Goal: Find specific page/section: Find specific page/section

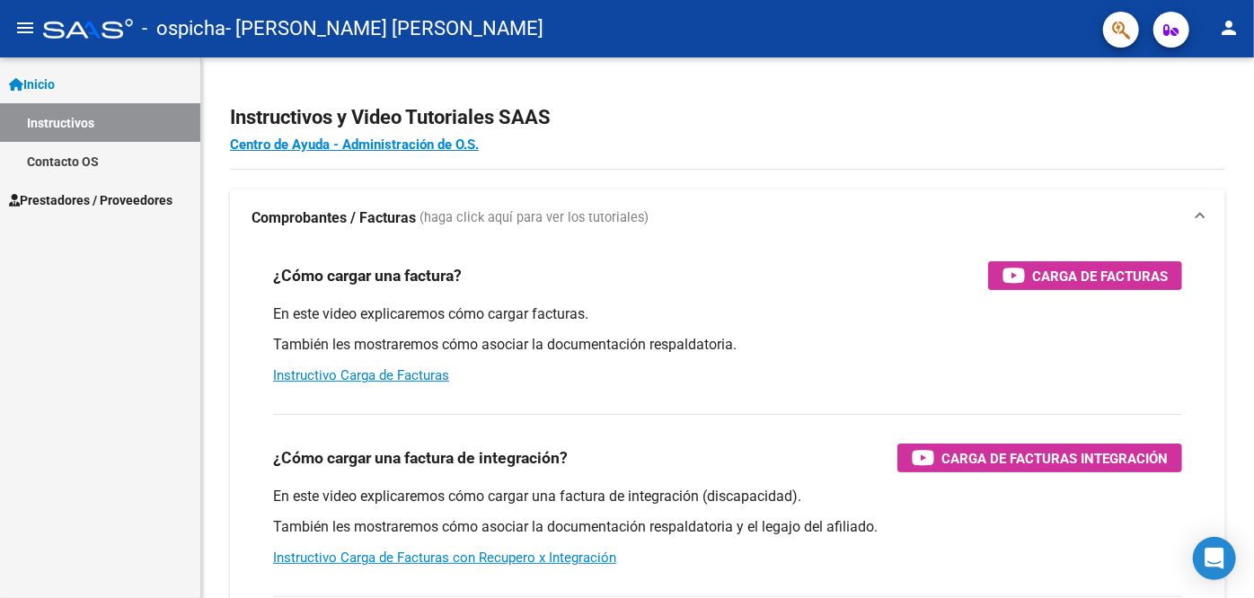
click at [396, 447] on h3 "¿Cómo cargar una factura de integración?" at bounding box center [420, 458] width 295 height 25
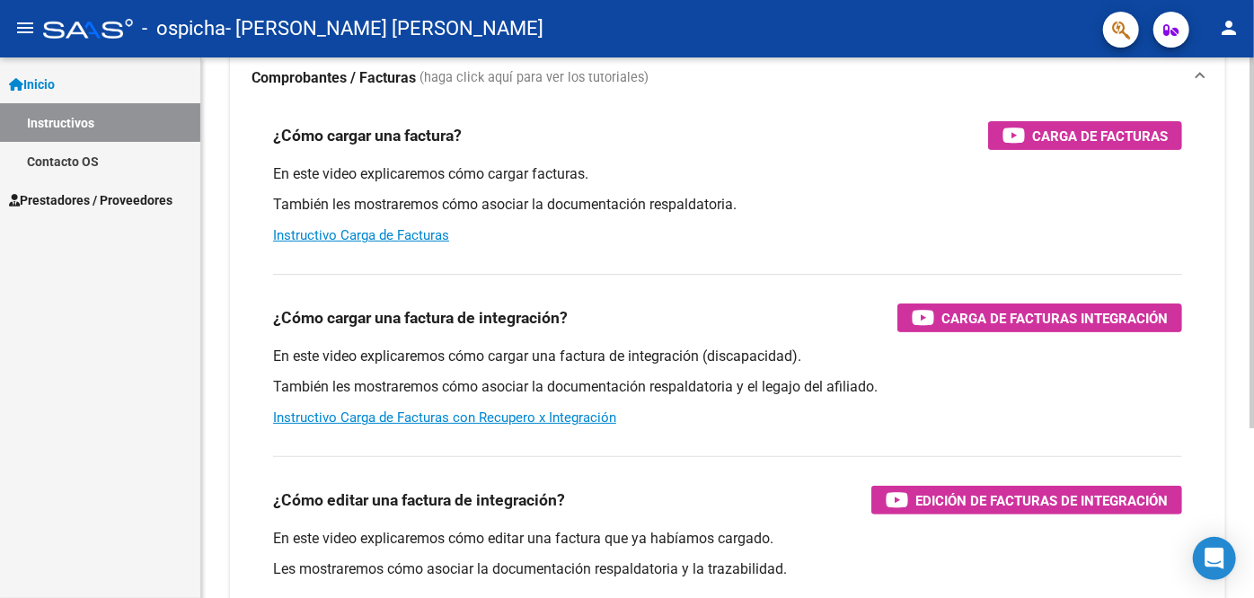
scroll to position [144, 0]
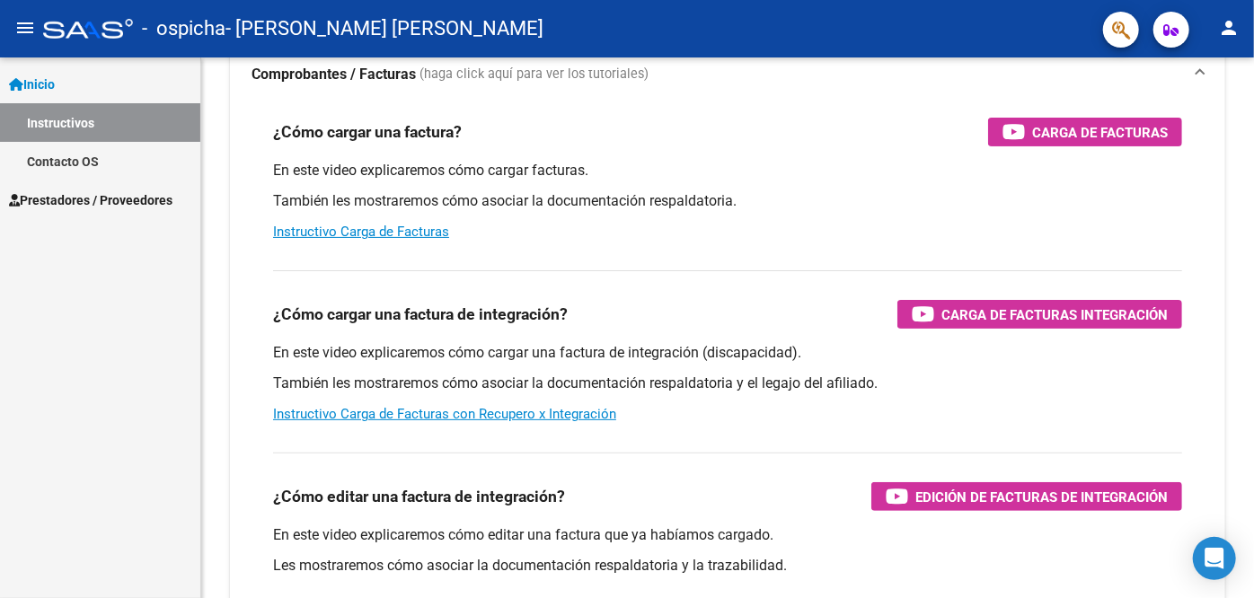
click at [133, 194] on span "Prestadores / Proveedores" at bounding box center [91, 200] width 164 height 20
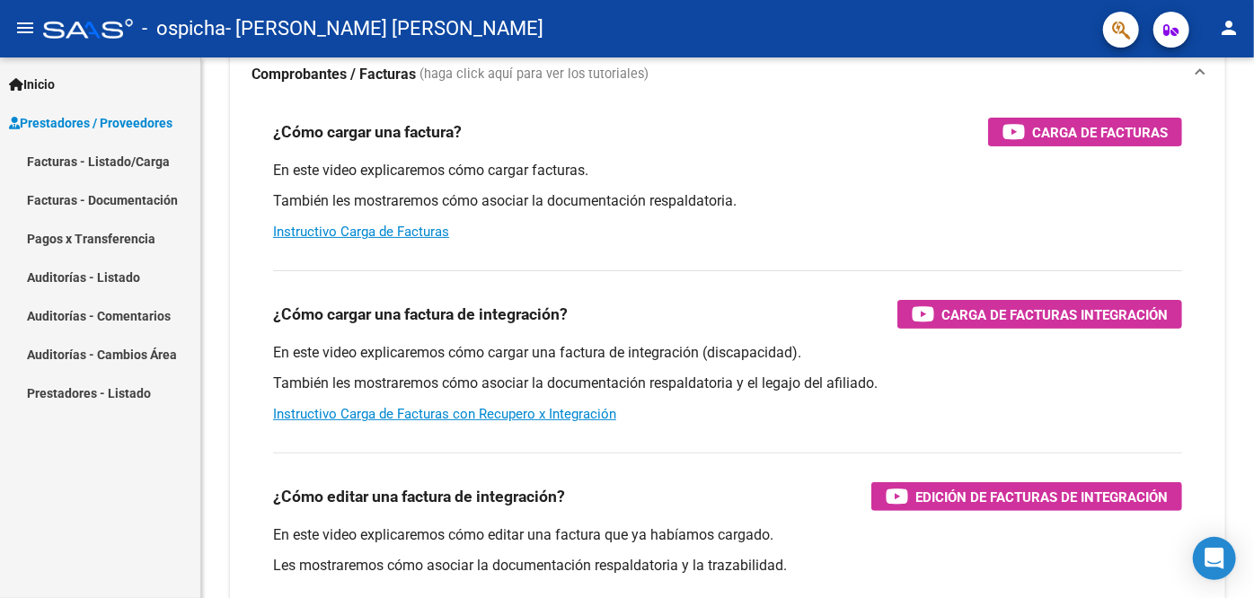
click at [136, 174] on link "Facturas - Listado/Carga" at bounding box center [100, 161] width 200 height 39
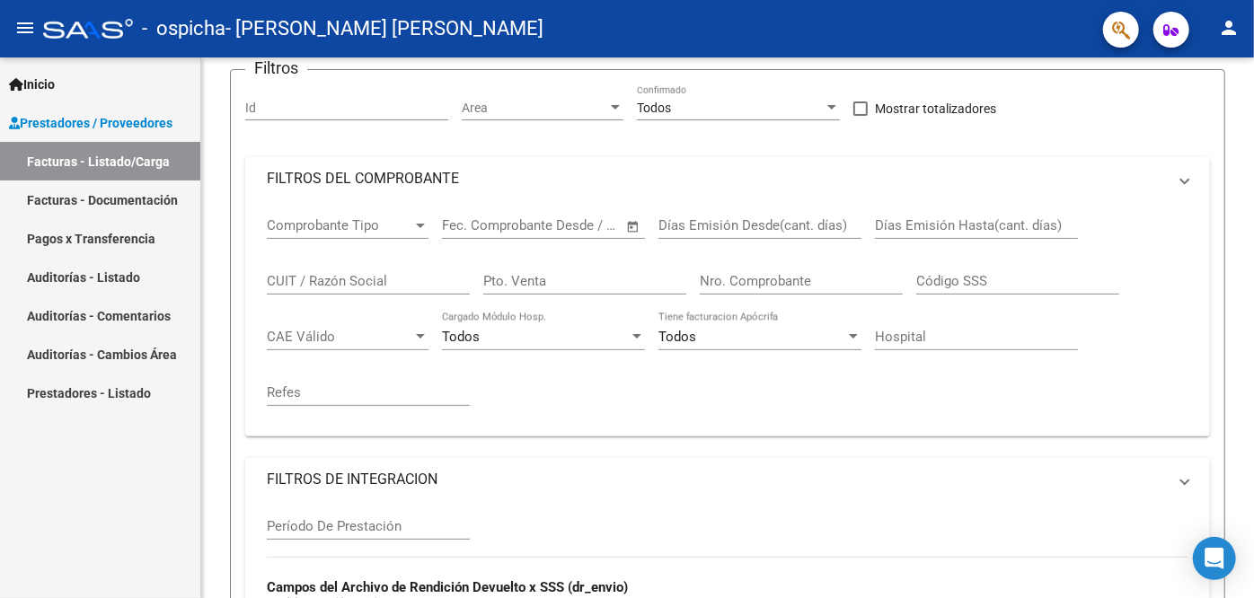
click at [136, 174] on link "Facturas - Listado/Carga" at bounding box center [100, 161] width 200 height 39
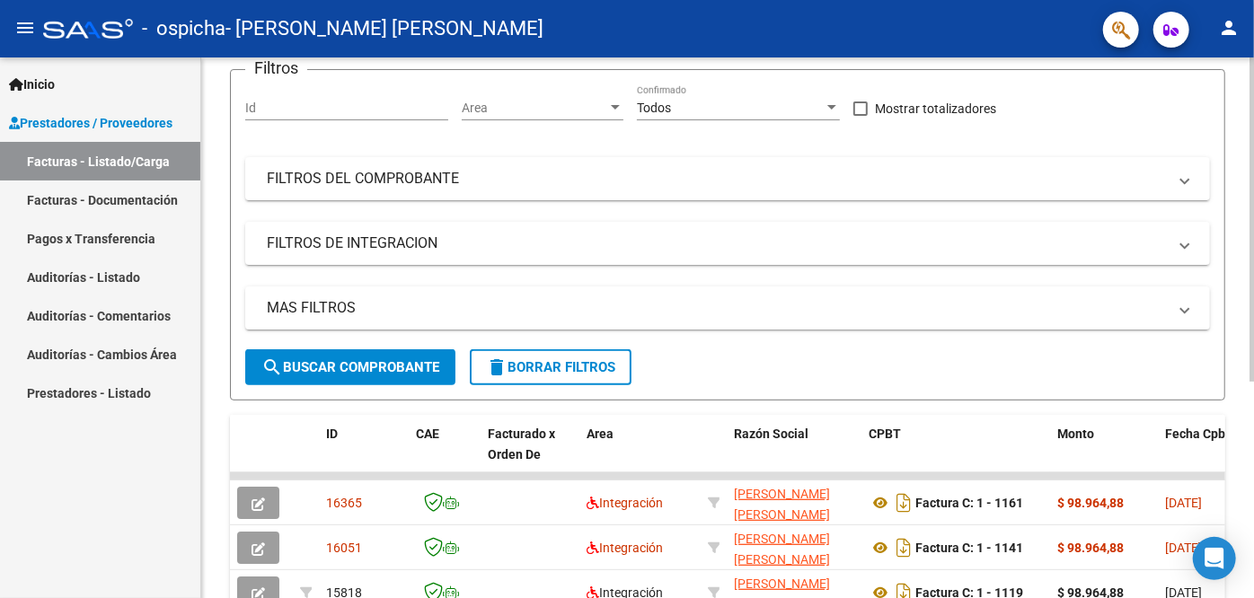
click at [1253, 431] on div at bounding box center [1252, 328] width 4 height 541
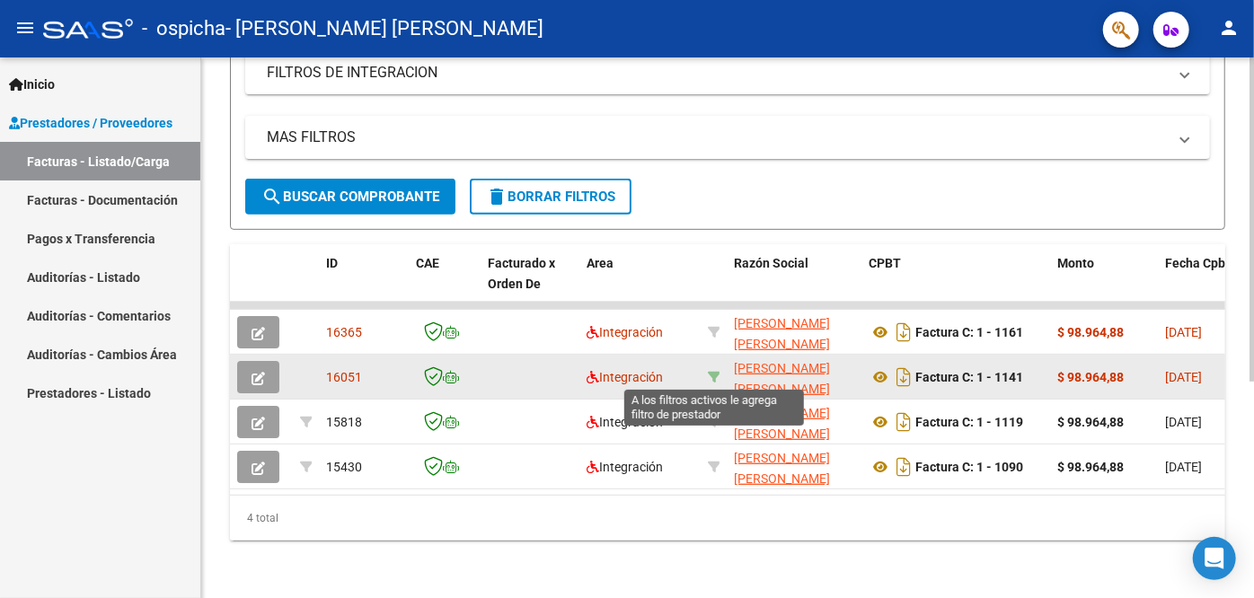
click at [709, 379] on icon at bounding box center [714, 377] width 13 height 13
type input "27384049783"
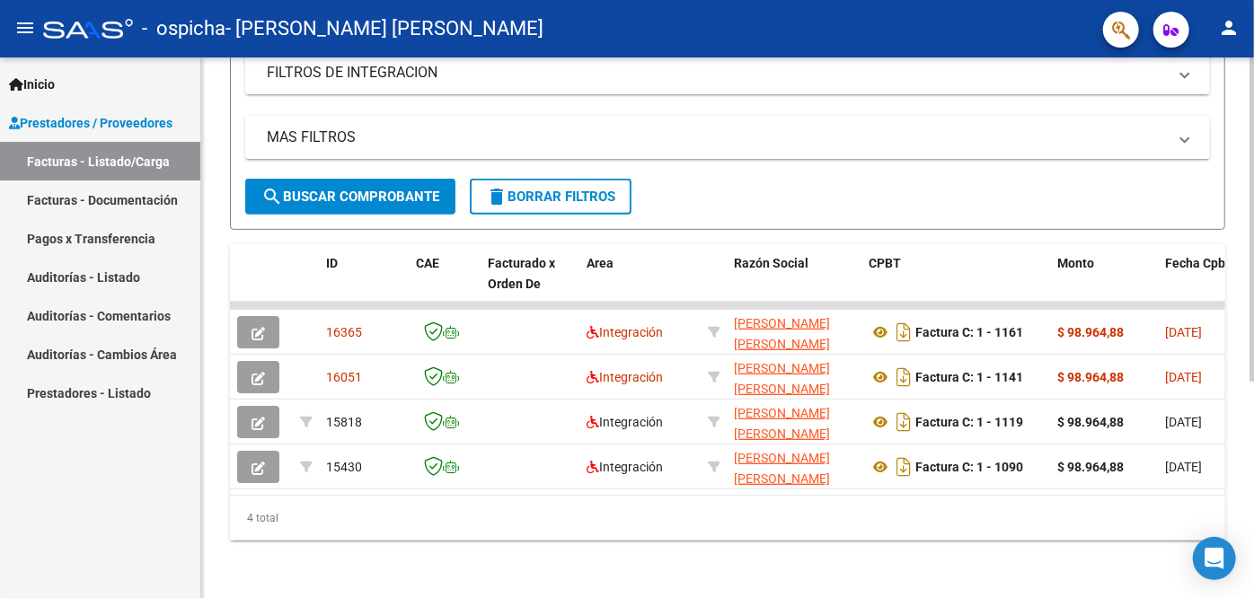
click at [542, 498] on div "4 total" at bounding box center [728, 518] width 996 height 45
drag, startPoint x: 447, startPoint y: 496, endPoint x: 499, endPoint y: 499, distance: 51.3
click at [499, 499] on div "4 total" at bounding box center [728, 518] width 996 height 45
click at [504, 500] on div "4 total" at bounding box center [728, 518] width 996 height 45
click at [531, 496] on div "4 total" at bounding box center [728, 518] width 996 height 45
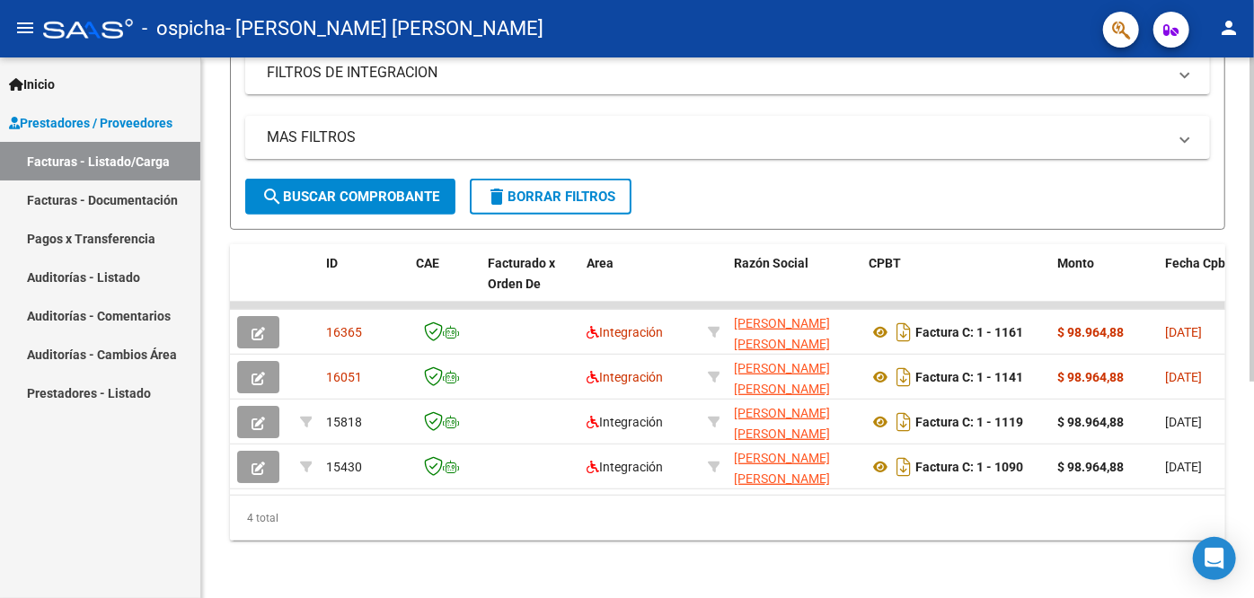
click at [952, 491] on datatable-selection "16365 Integración [PERSON_NAME] [PERSON_NAME] 27384049783 Factura C: 1 - 1161 $…" at bounding box center [728, 485] width 996 height 14
click at [144, 235] on link "Pagos x Transferencia" at bounding box center [100, 238] width 200 height 39
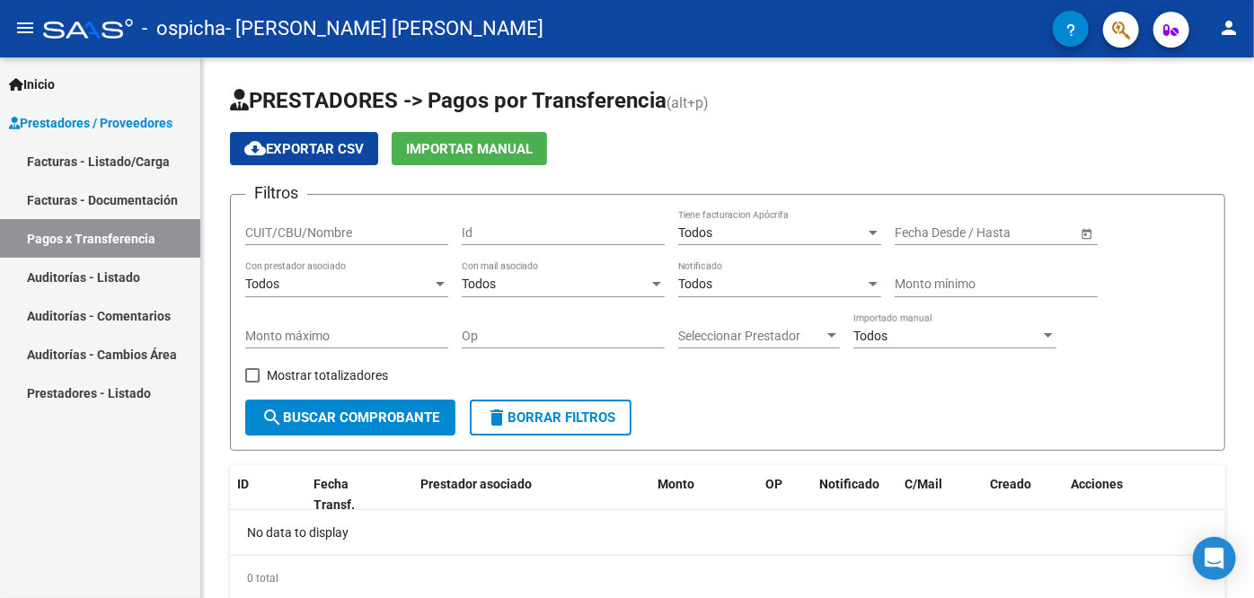
click at [161, 206] on link "Facturas - Documentación" at bounding box center [100, 200] width 200 height 39
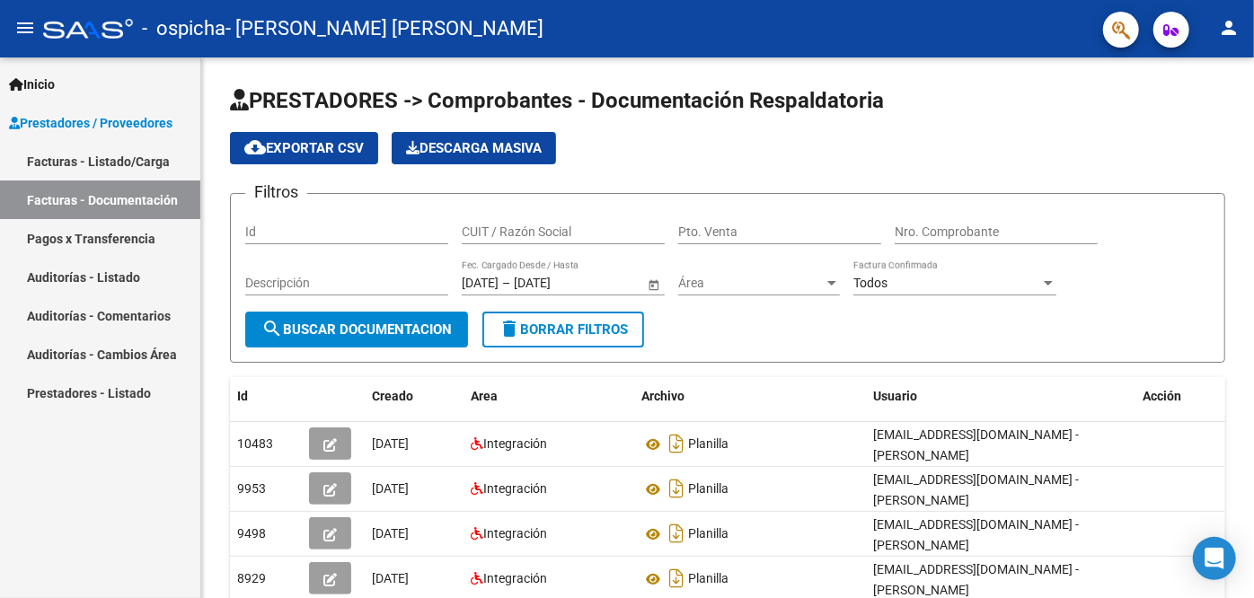
click at [98, 164] on link "Facturas - Listado/Carga" at bounding box center [100, 161] width 200 height 39
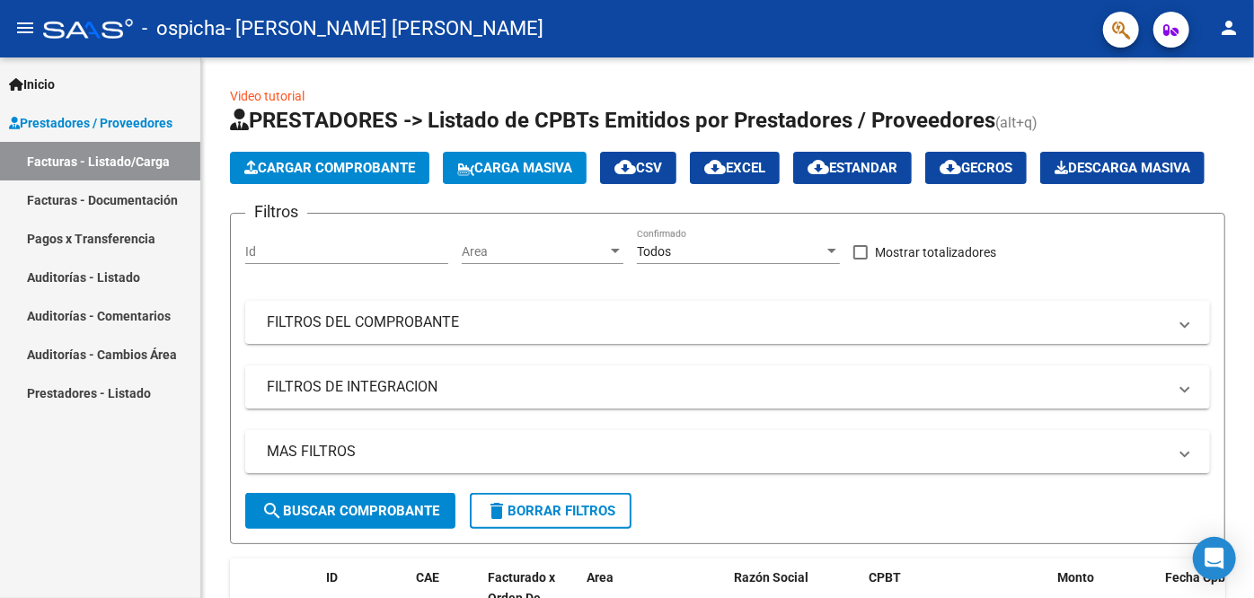
click at [159, 217] on link "Facturas - Documentación" at bounding box center [100, 200] width 200 height 39
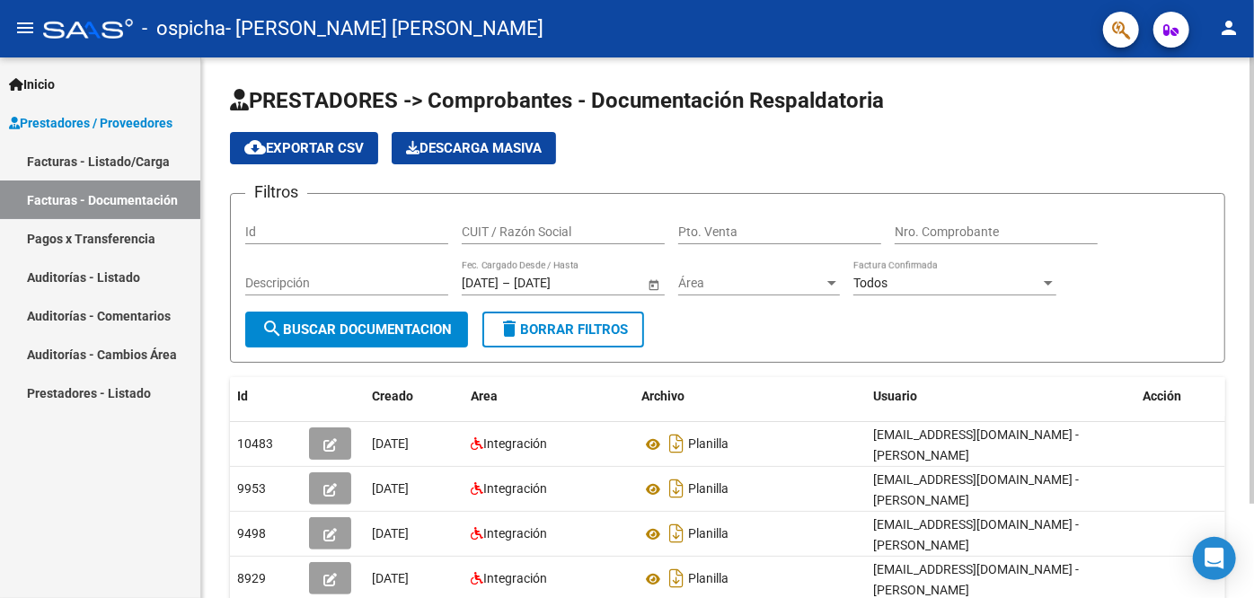
click at [1253, 370] on div at bounding box center [1252, 281] width 4 height 447
click at [303, 397] on datatable-header-cell at bounding box center [333, 396] width 63 height 39
